Goal: Information Seeking & Learning: Get advice/opinions

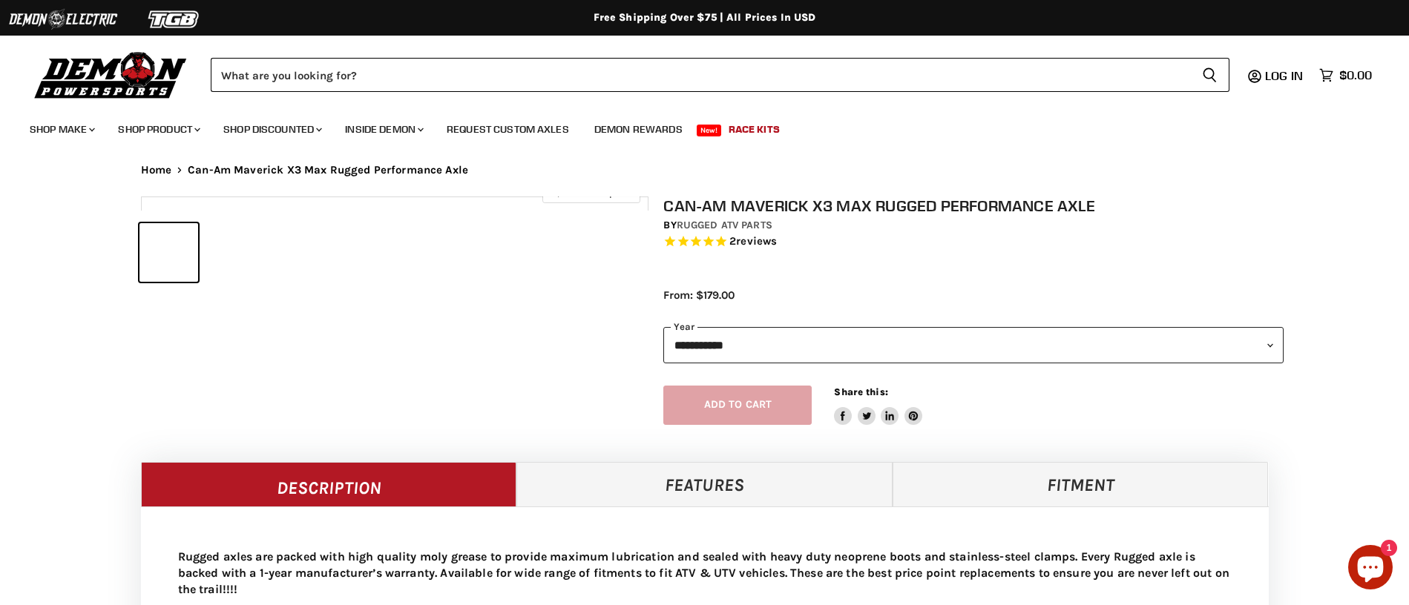
select select "******"
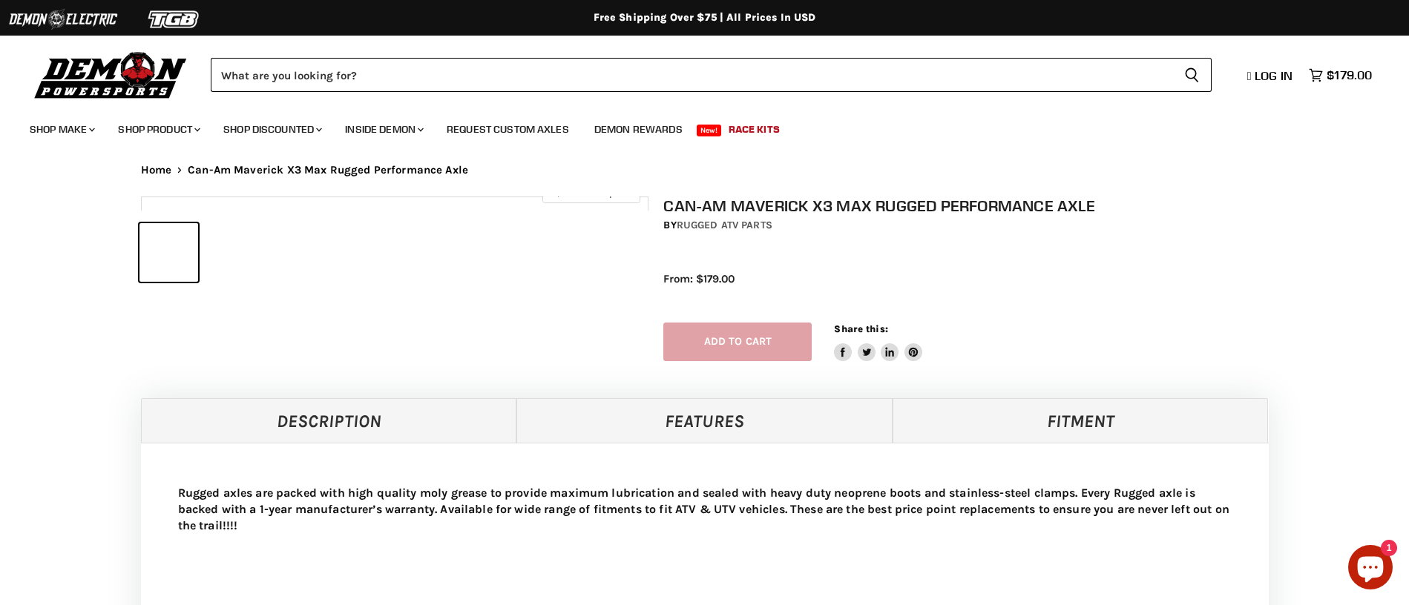
select select "******"
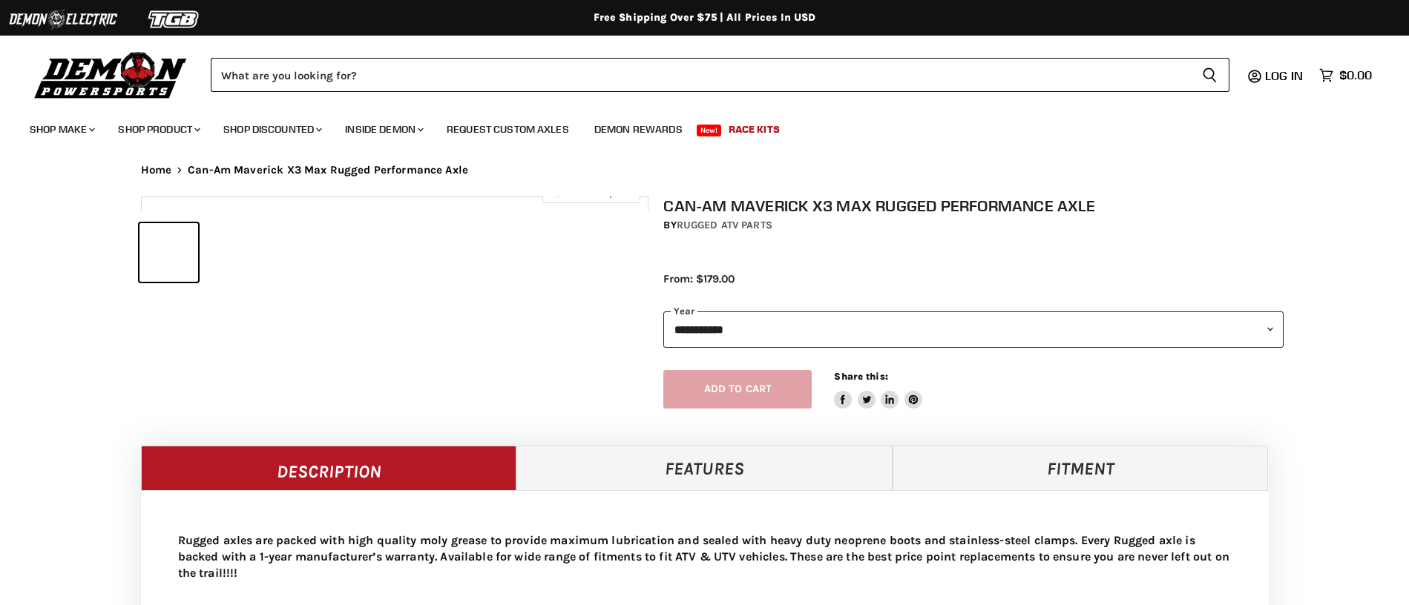
select select "******"
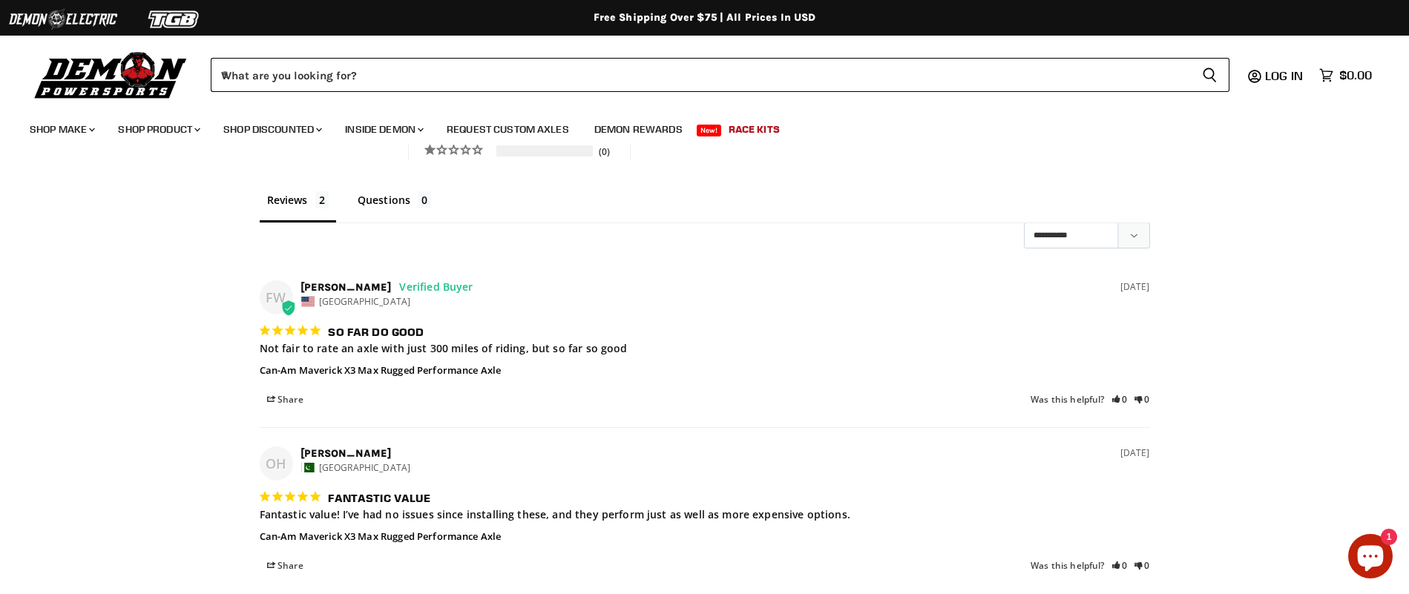
scroll to position [1060, 0]
